Goal: Check status: Check status

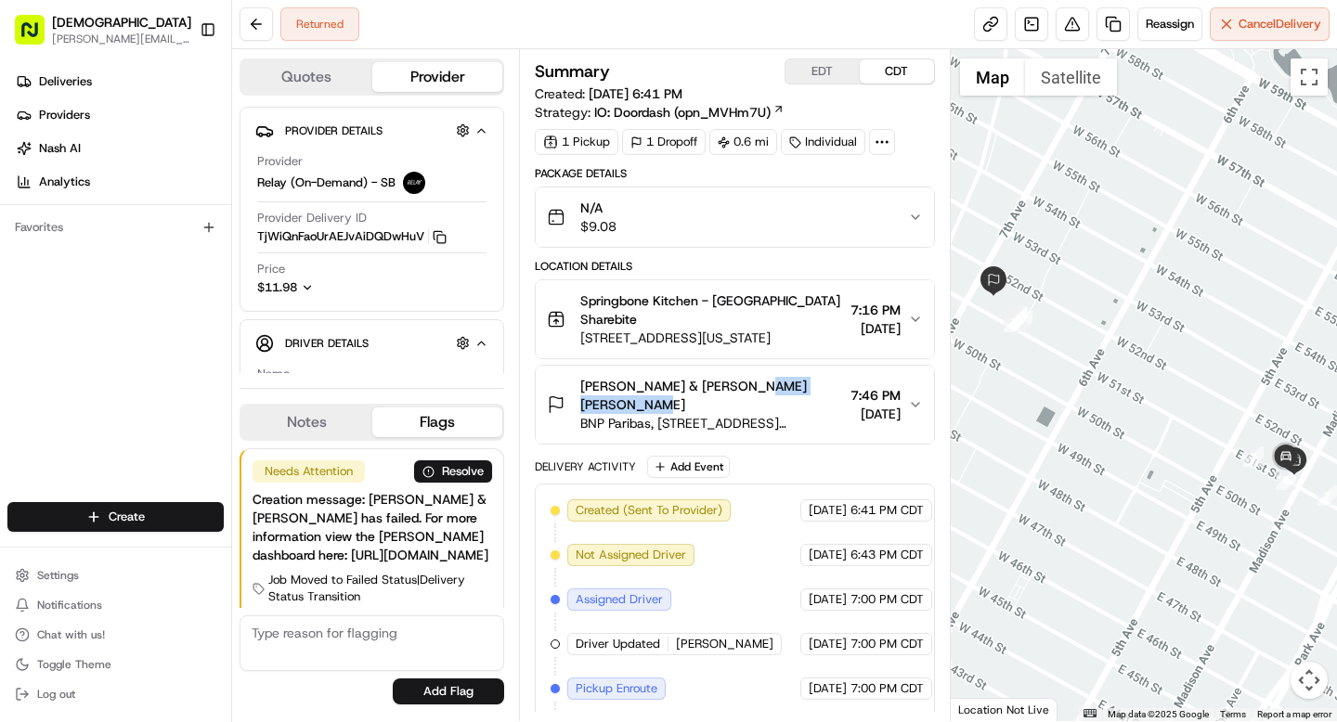
scroll to position [19, 0]
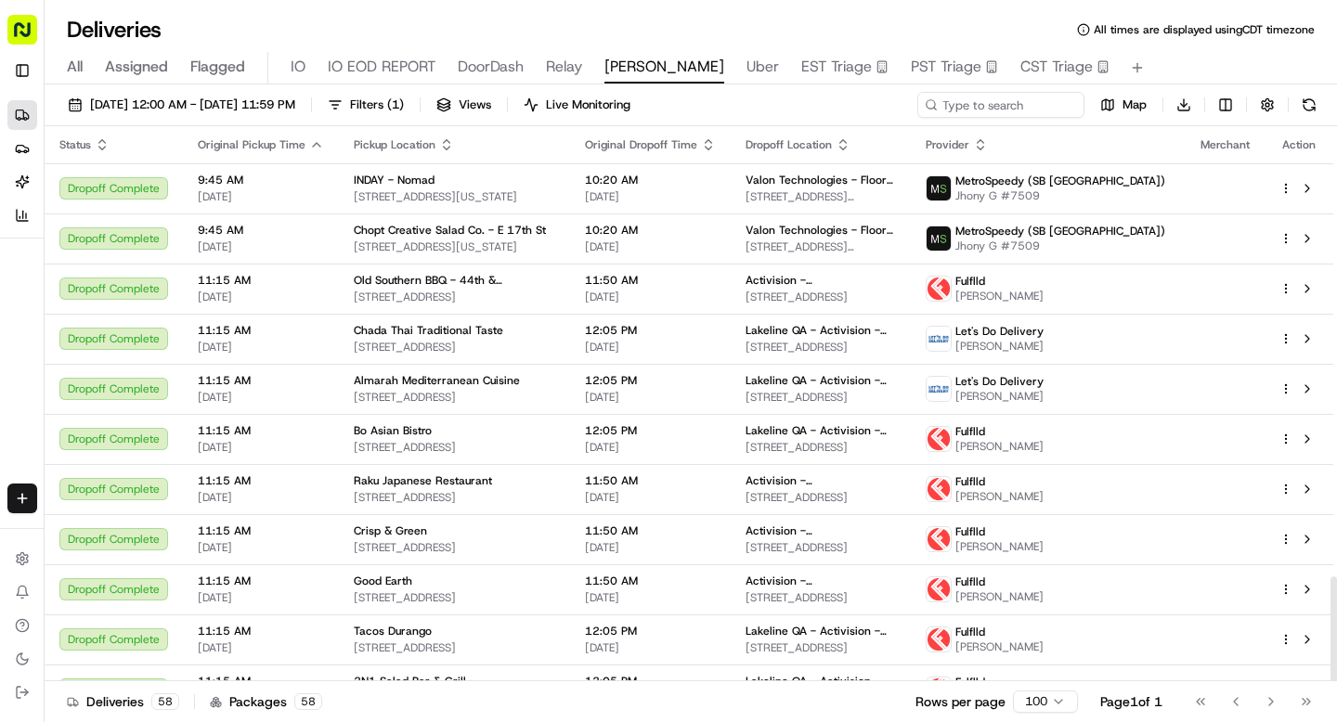
scroll to position [2390, 0]
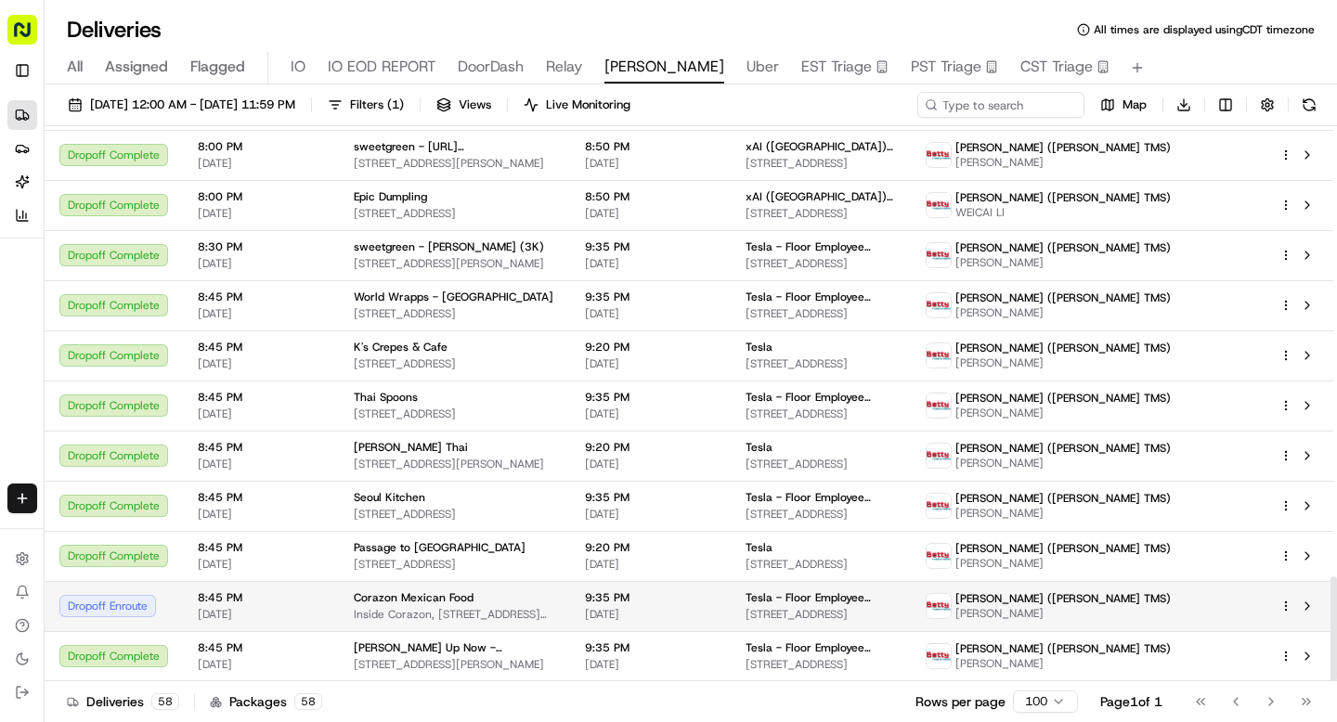
click at [555, 601] on div "Corazon Mexican Food" at bounding box center [454, 597] width 201 height 15
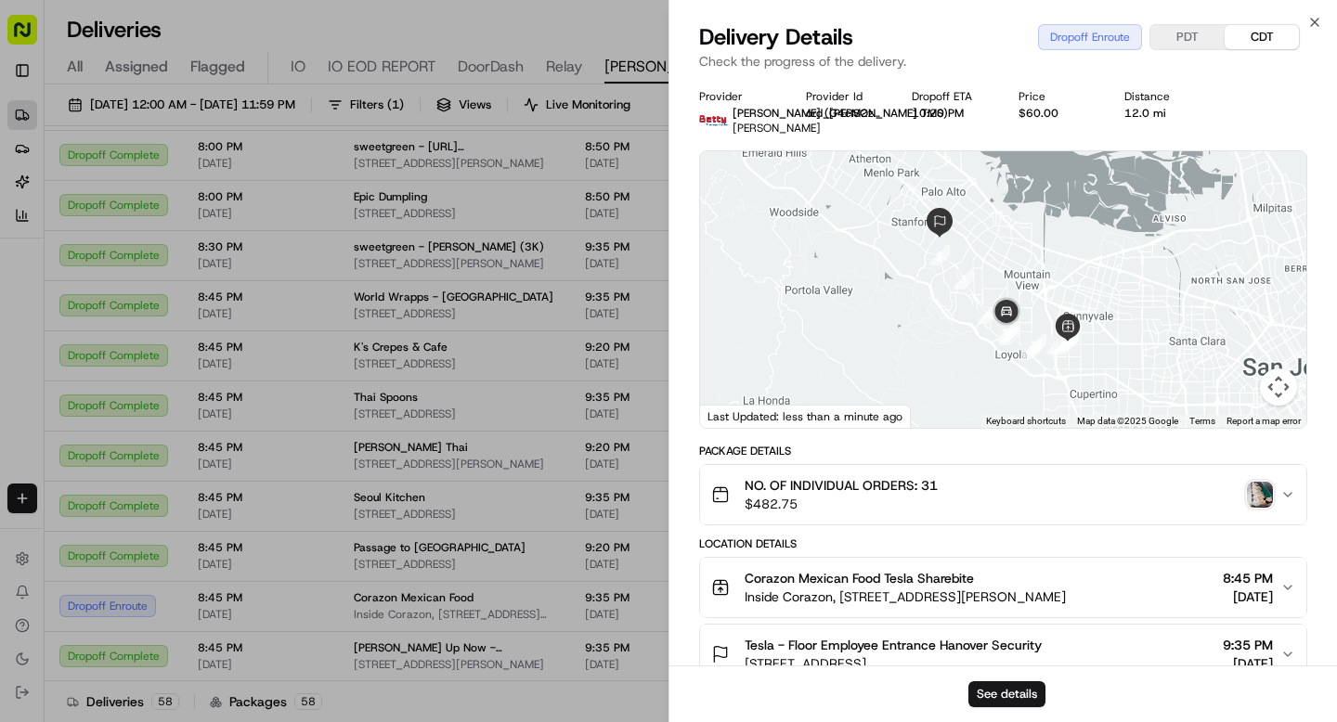
click at [1258, 490] on img "button" at bounding box center [1260, 495] width 26 height 26
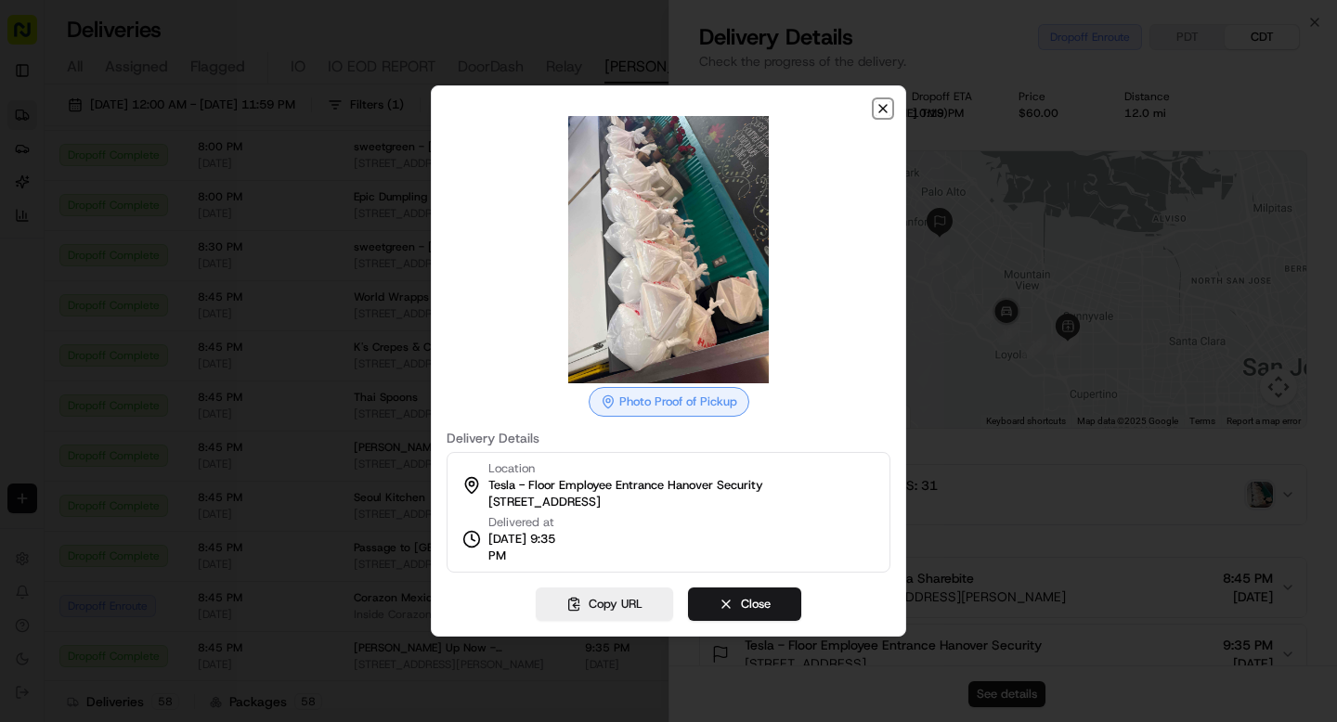
click at [882, 108] on icon "button" at bounding box center [882, 108] width 7 height 7
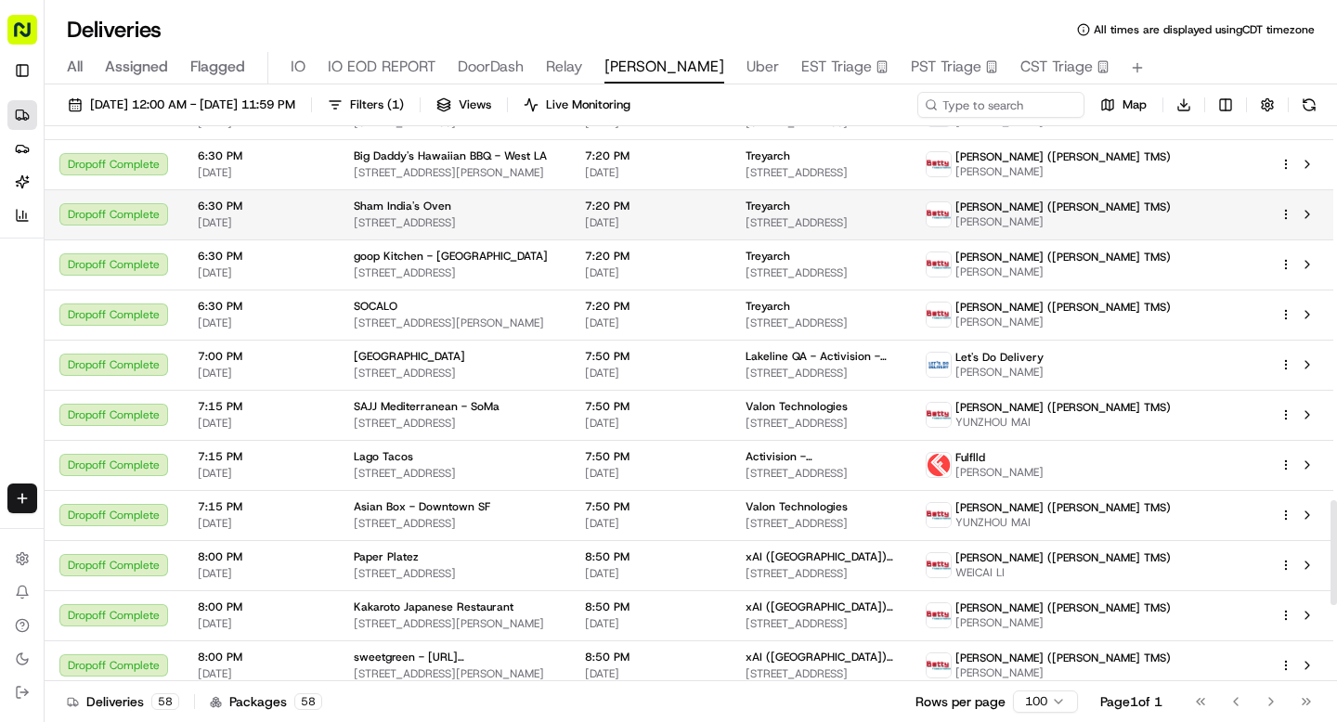
scroll to position [1985, 0]
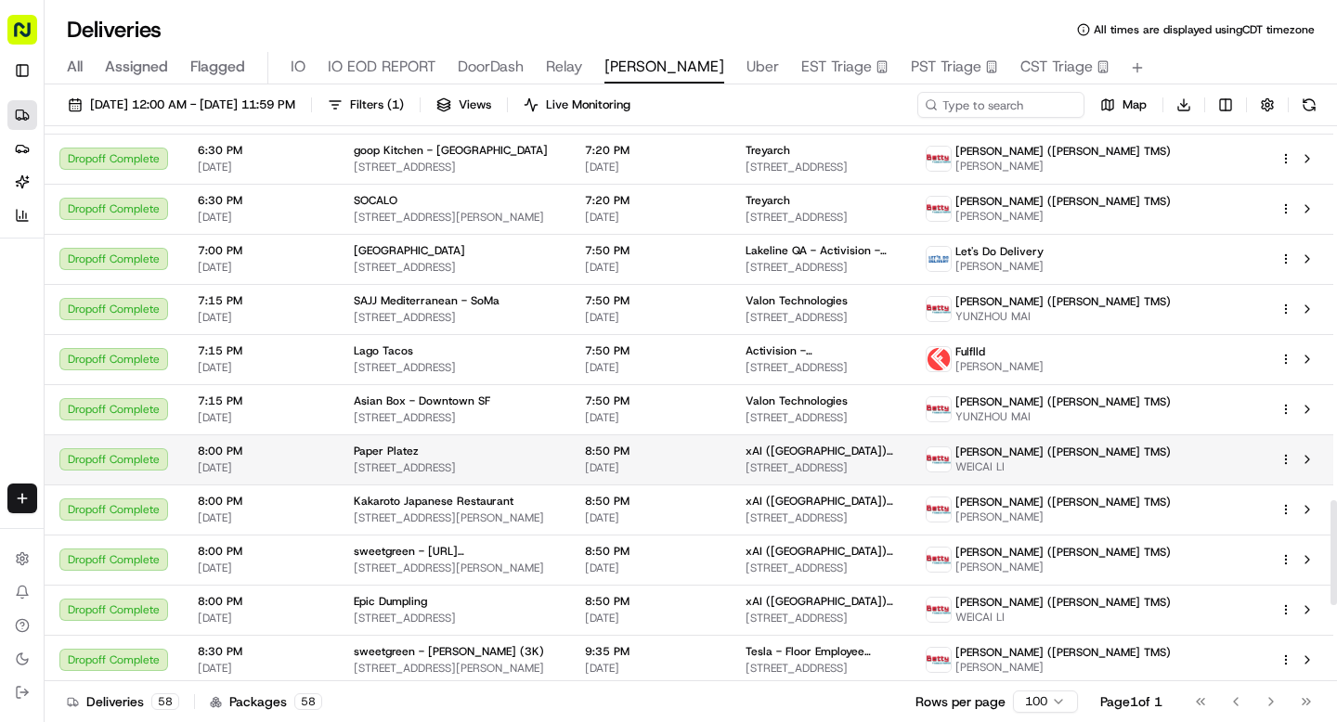
click at [716, 467] on span "[DATE]" at bounding box center [650, 467] width 131 height 15
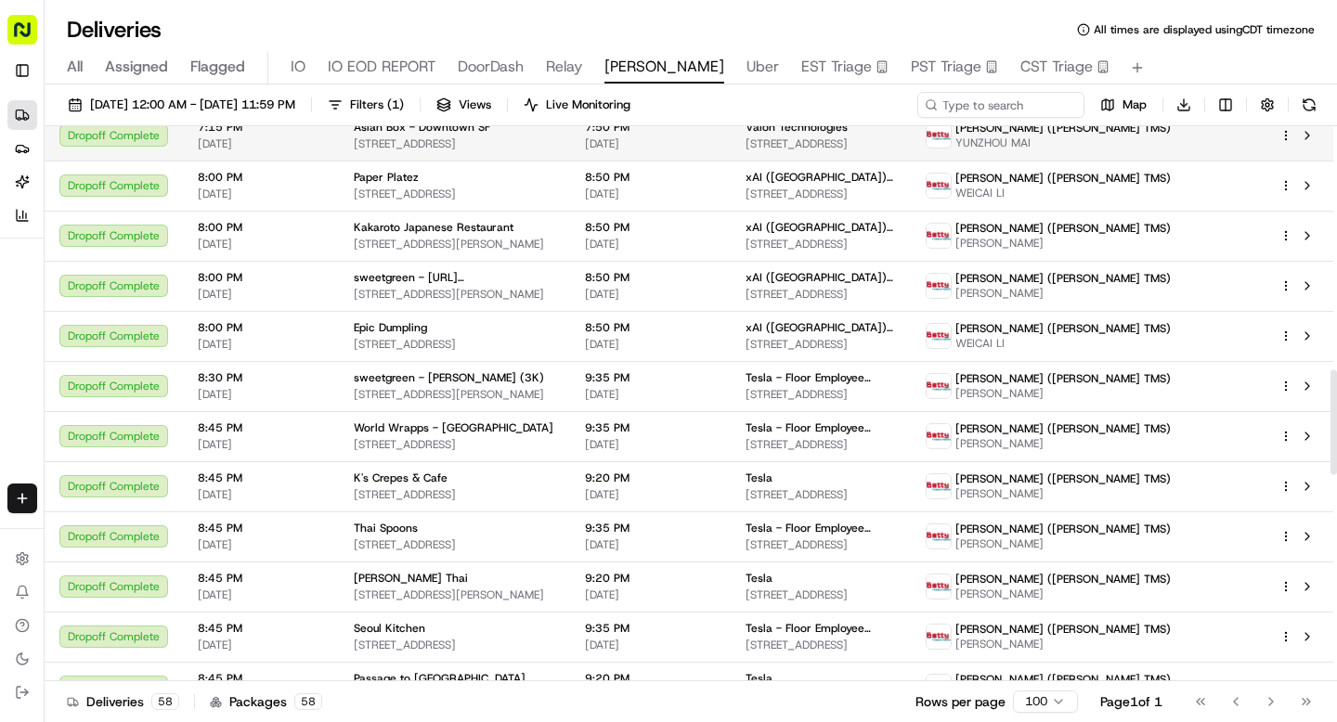
scroll to position [2390, 0]
